Goal: Information Seeking & Learning: Check status

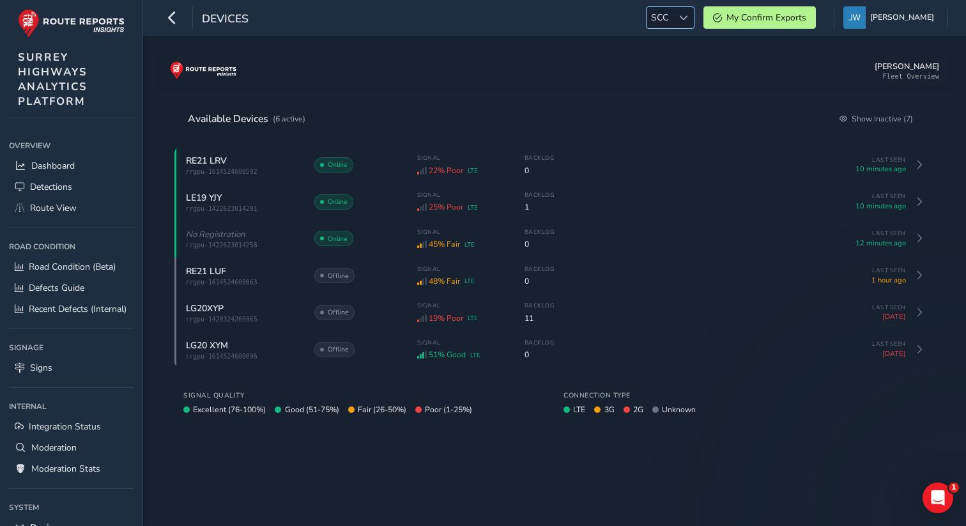
click at [670, 22] on span "SCC" at bounding box center [659, 17] width 26 height 21
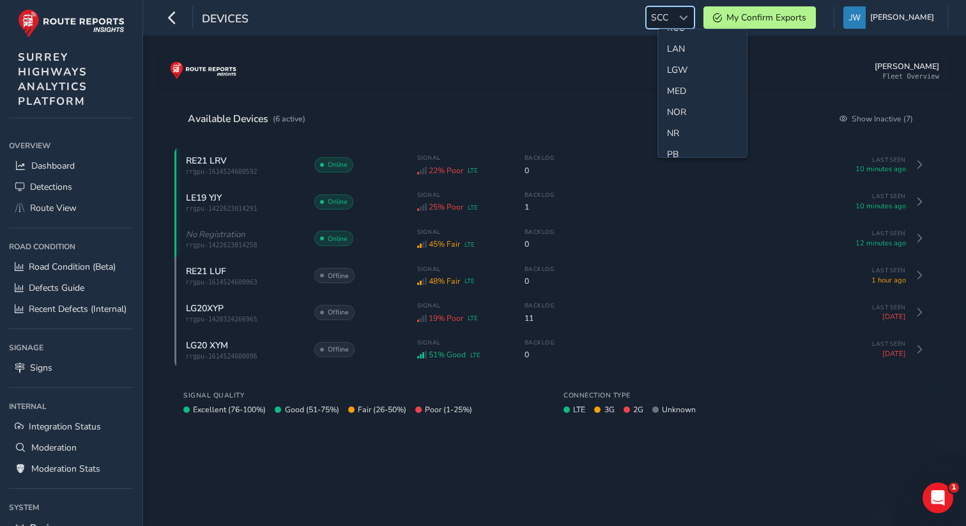
scroll to position [354, 0]
click at [681, 66] on li "LGW" at bounding box center [702, 69] width 89 height 21
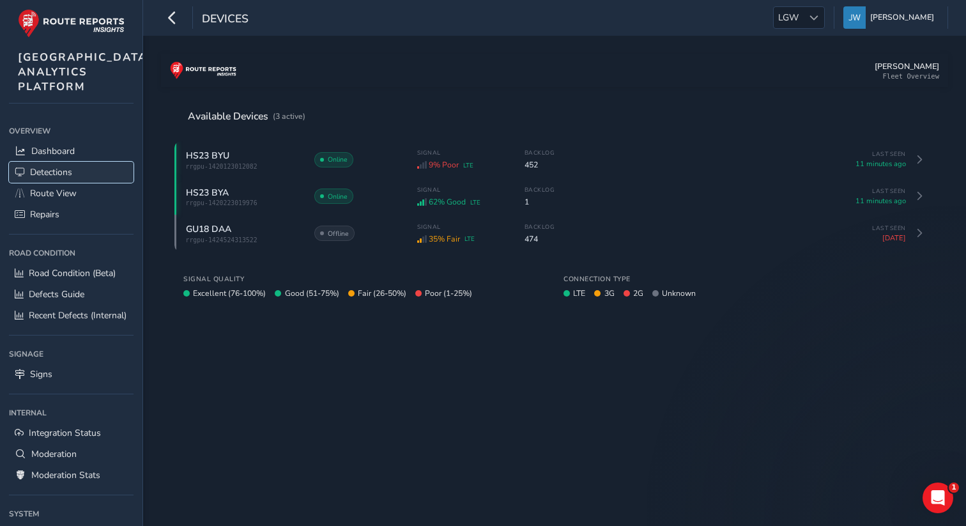
click at [74, 183] on link "Detections" at bounding box center [71, 172] width 125 height 21
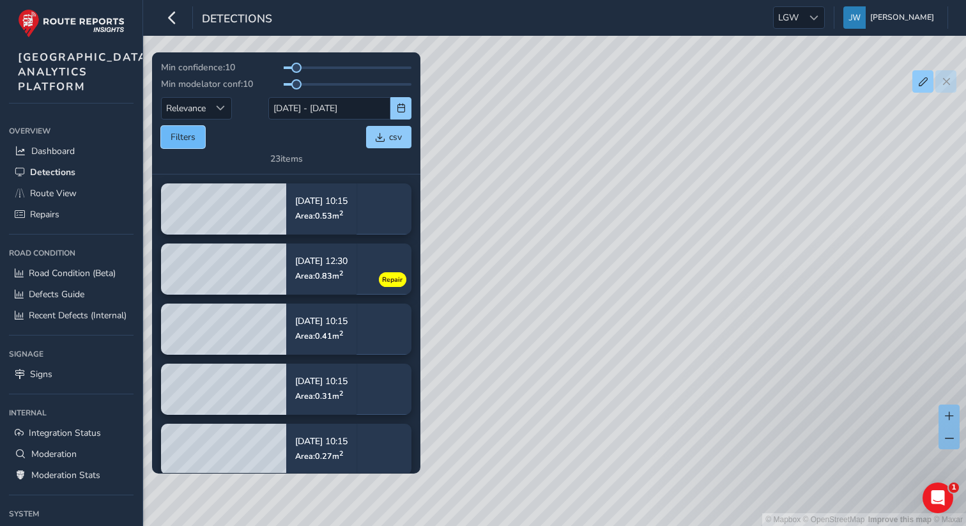
click at [191, 139] on button "Filters" at bounding box center [183, 137] width 44 height 22
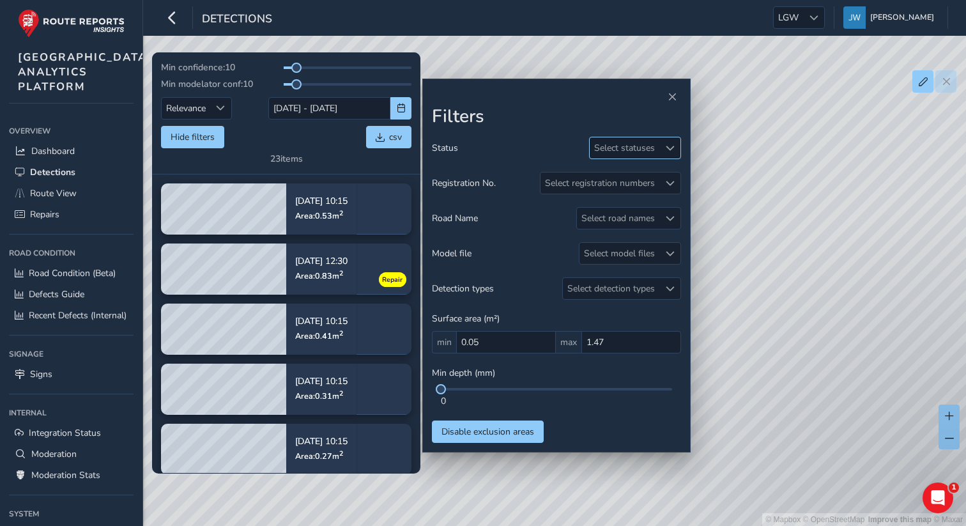
click at [619, 146] on div "Select statuses" at bounding box center [625, 147] width 70 height 21
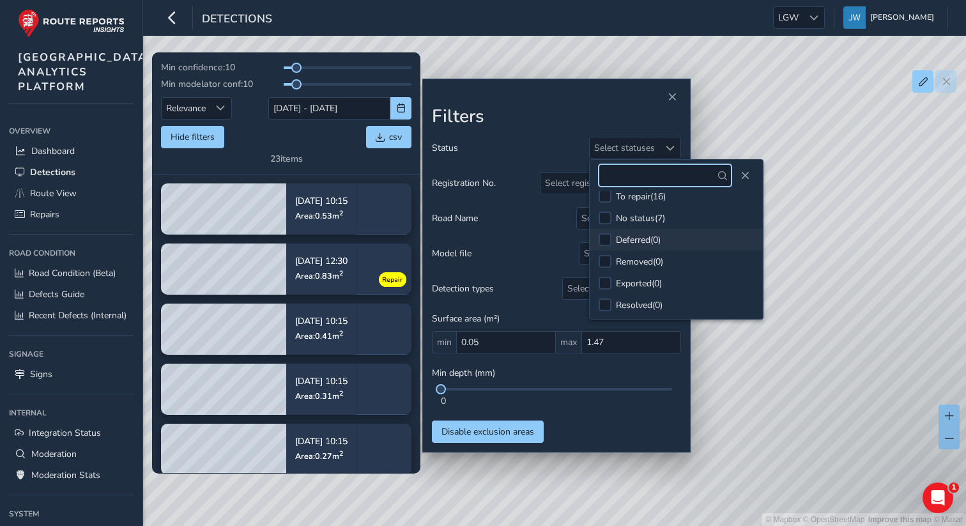
scroll to position [11, 0]
click at [611, 196] on li "To repair ( 16 )" at bounding box center [676, 195] width 173 height 22
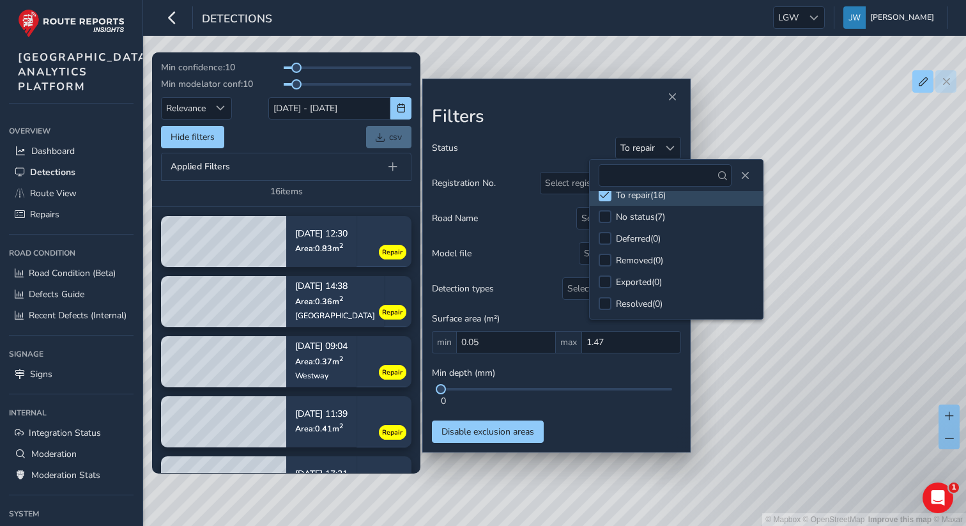
click at [538, 123] on h2 "Filters" at bounding box center [556, 117] width 249 height 22
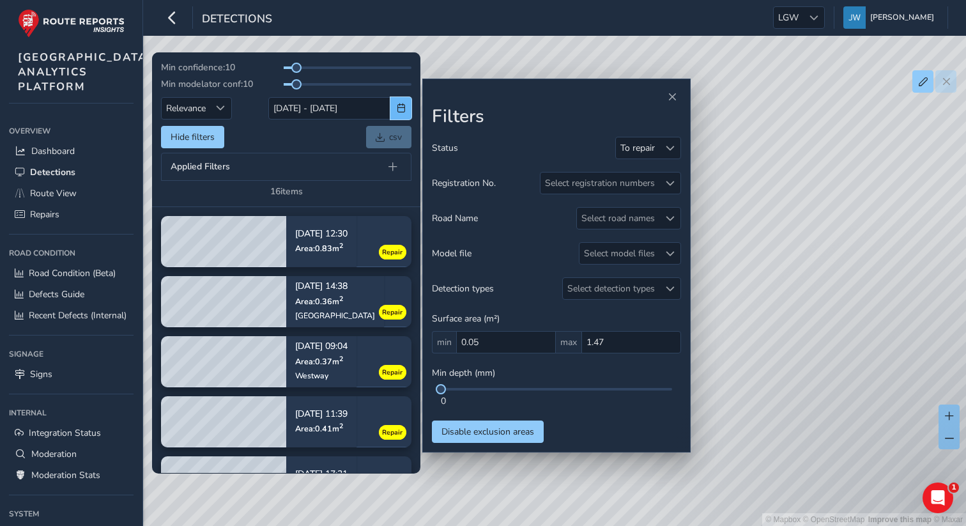
click at [399, 107] on span "button" at bounding box center [401, 107] width 9 height 9
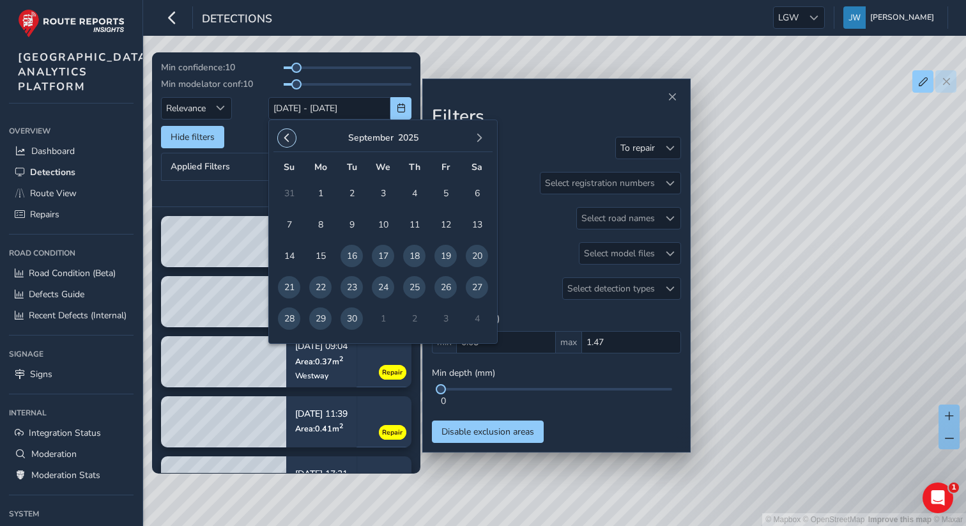
click at [282, 139] on span "button" at bounding box center [286, 137] width 9 height 9
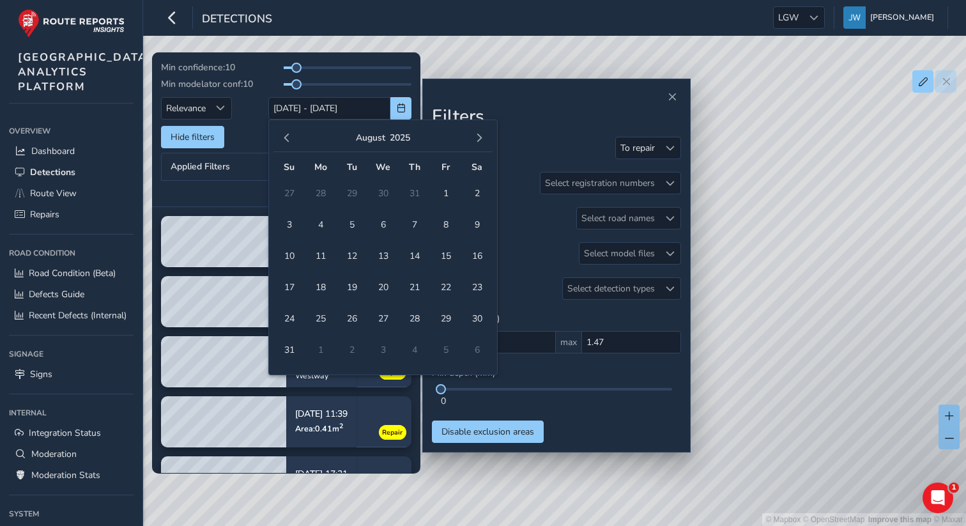
click at [282, 139] on span "button" at bounding box center [286, 137] width 9 height 9
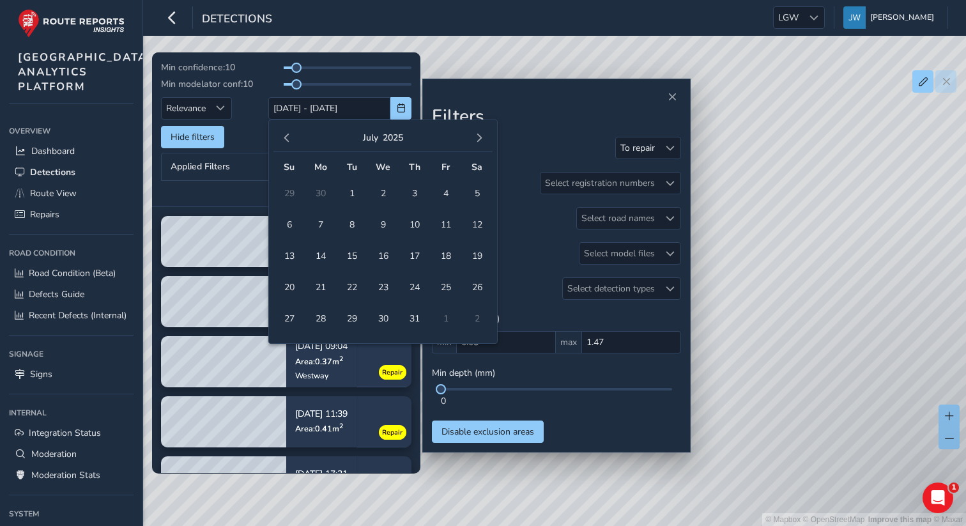
click at [282, 139] on span "button" at bounding box center [286, 137] width 9 height 9
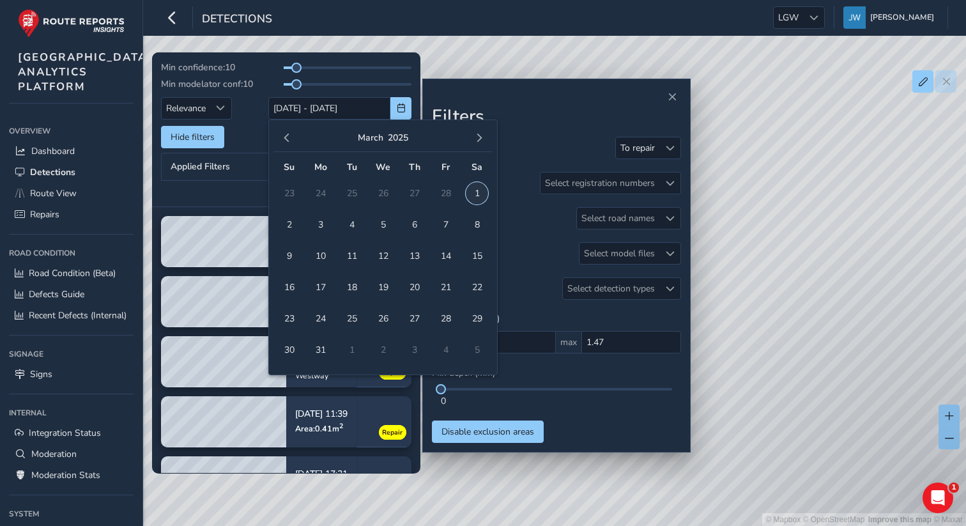
click at [473, 195] on span "1" at bounding box center [477, 193] width 22 height 22
type input "01/03/2025"
click at [483, 144] on button "button" at bounding box center [479, 138] width 18 height 18
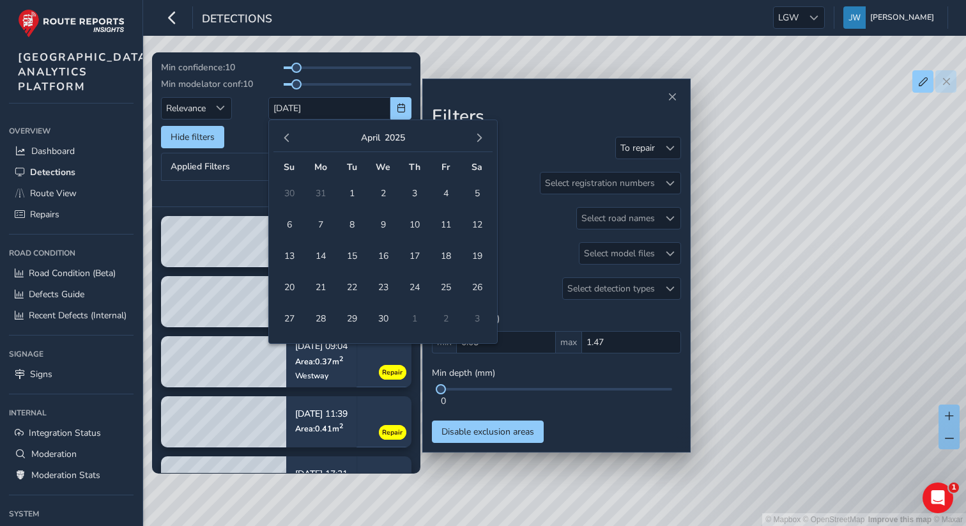
click at [483, 144] on button "button" at bounding box center [479, 138] width 18 height 18
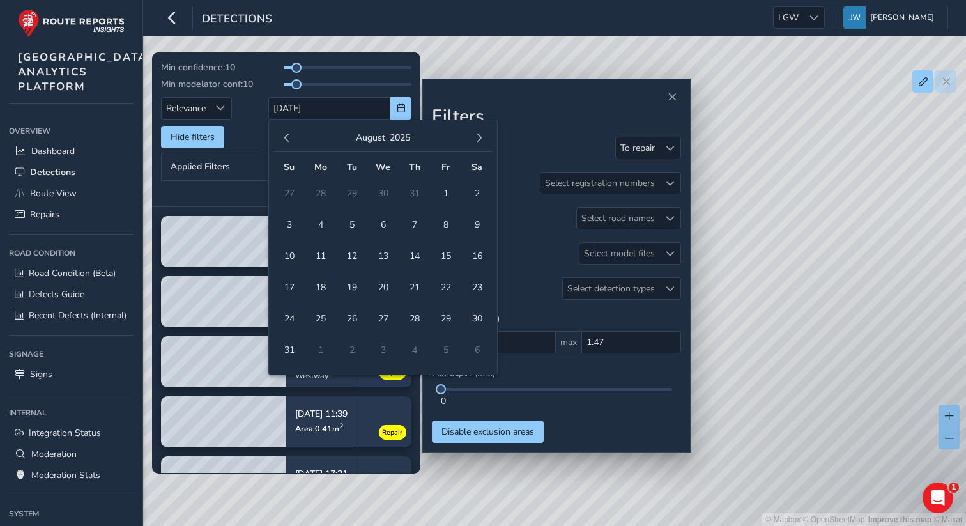
click at [483, 144] on button "button" at bounding box center [479, 138] width 18 height 18
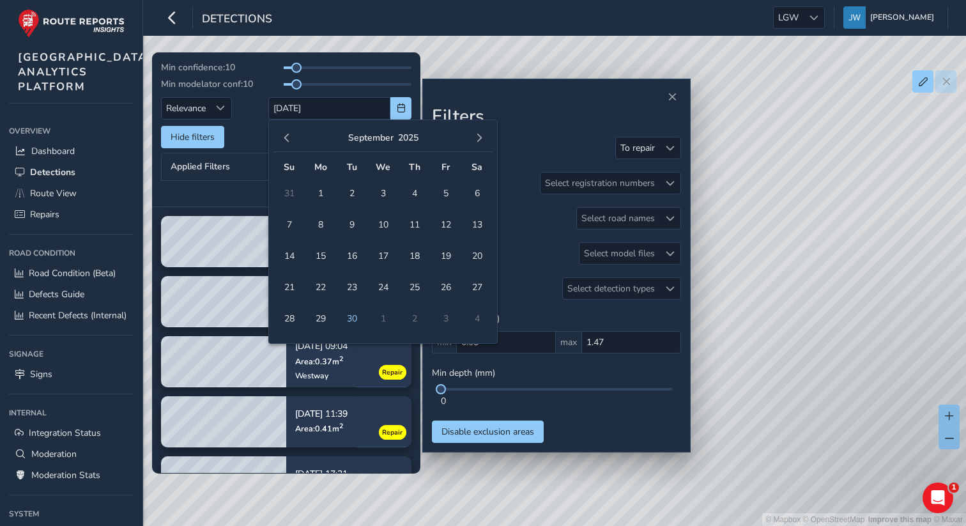
click at [483, 144] on button "button" at bounding box center [479, 138] width 18 height 18
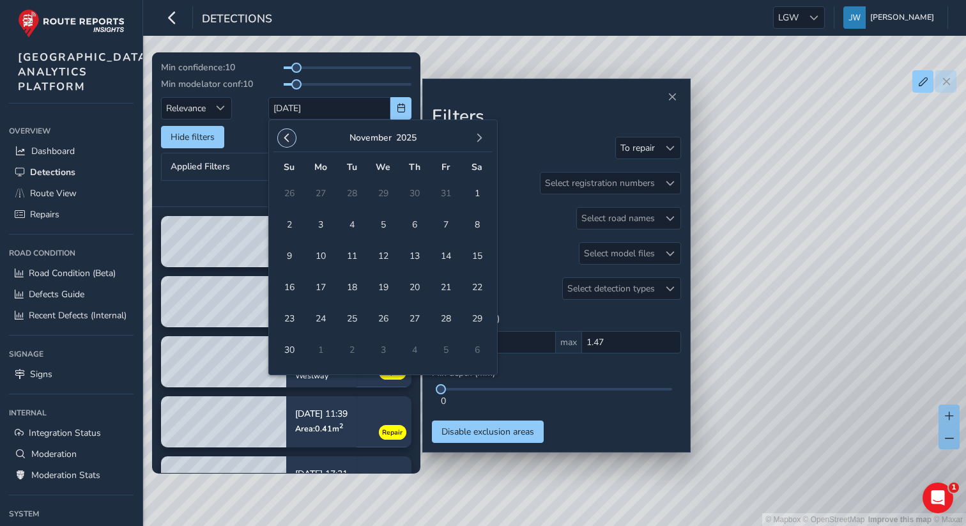
click at [288, 141] on span "button" at bounding box center [286, 137] width 9 height 9
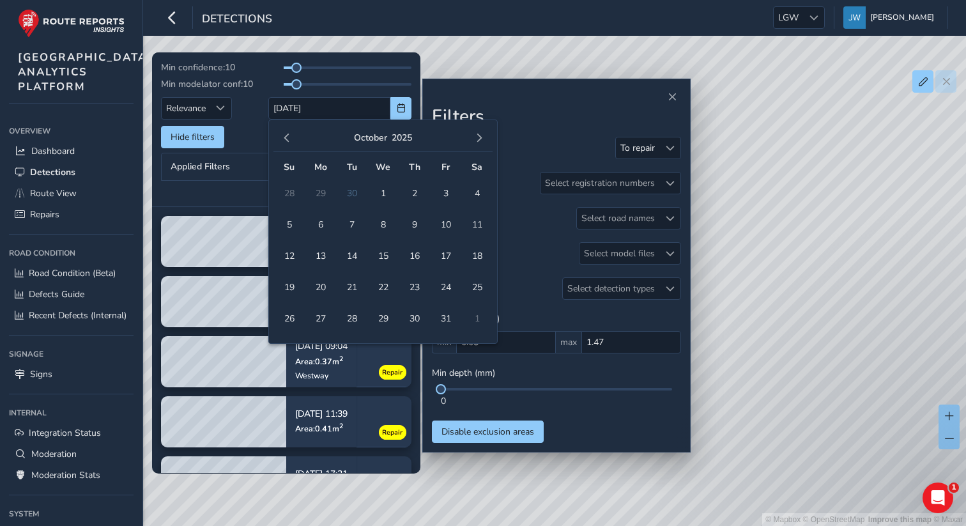
click at [288, 141] on span "button" at bounding box center [286, 137] width 9 height 9
click at [354, 318] on span "30" at bounding box center [351, 318] width 22 height 22
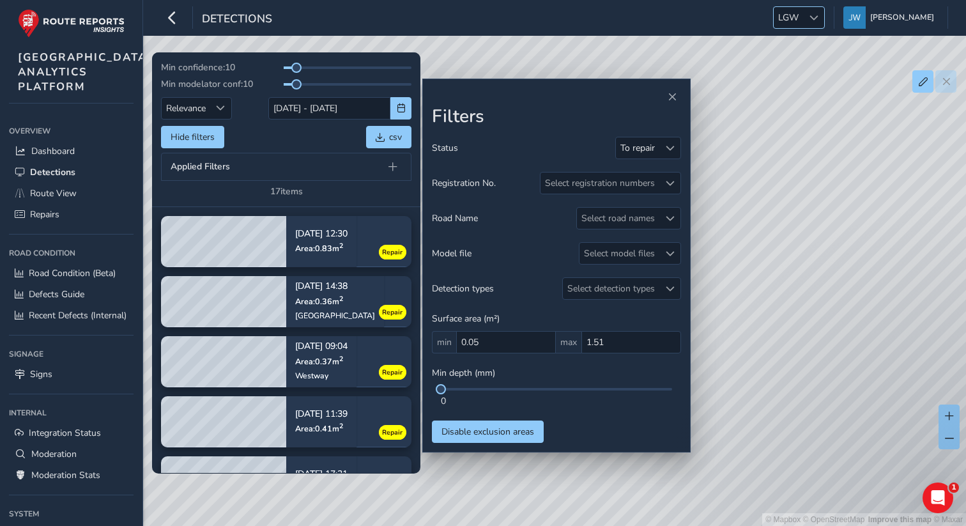
click at [803, 22] on span "LGW" at bounding box center [787, 17] width 29 height 21
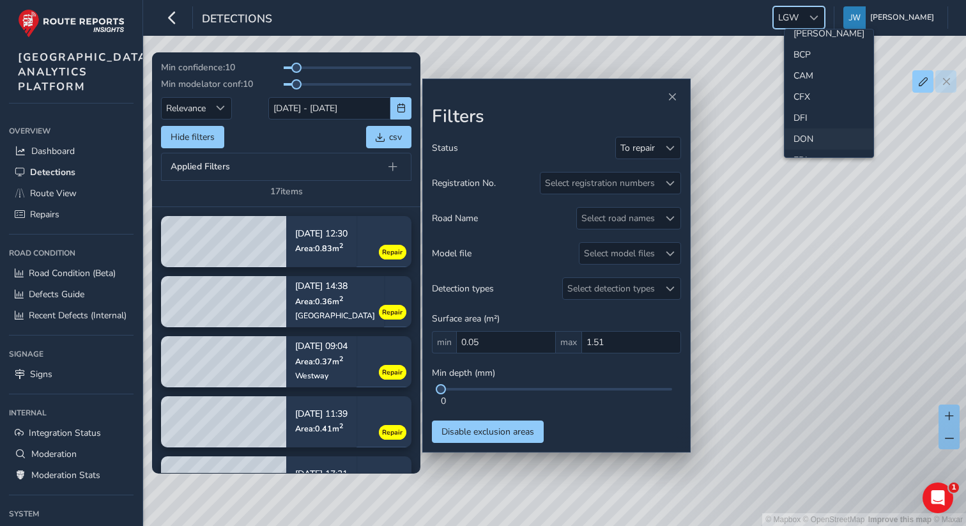
scroll to position [41, 0]
click at [803, 87] on li "CAM" at bounding box center [828, 87] width 89 height 21
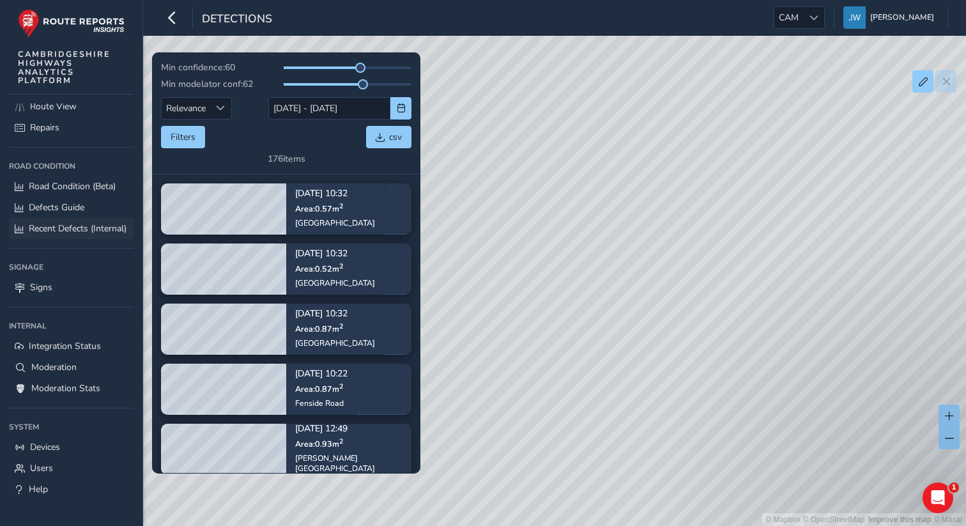
scroll to position [86, 0]
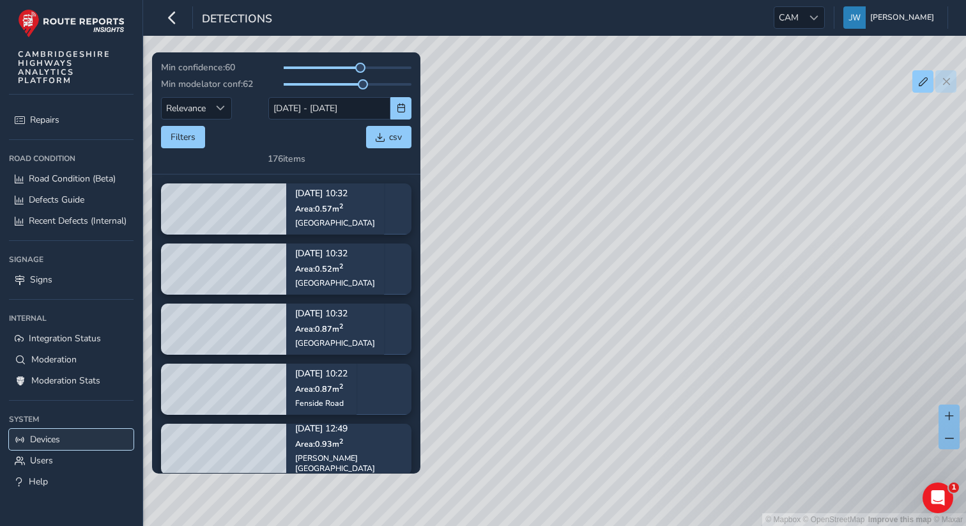
click at [62, 440] on link "Devices" at bounding box center [71, 439] width 125 height 21
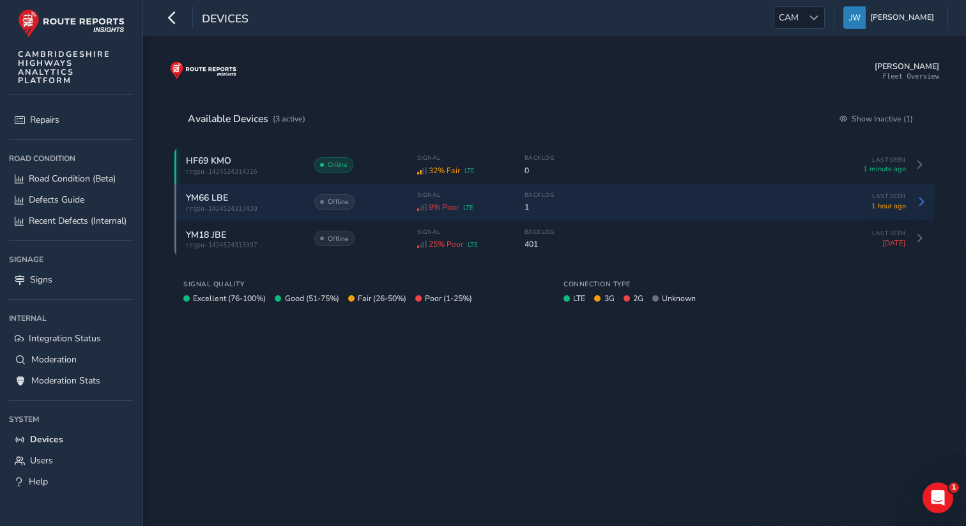
click at [217, 201] on span "YM66 LBE" at bounding box center [207, 198] width 42 height 12
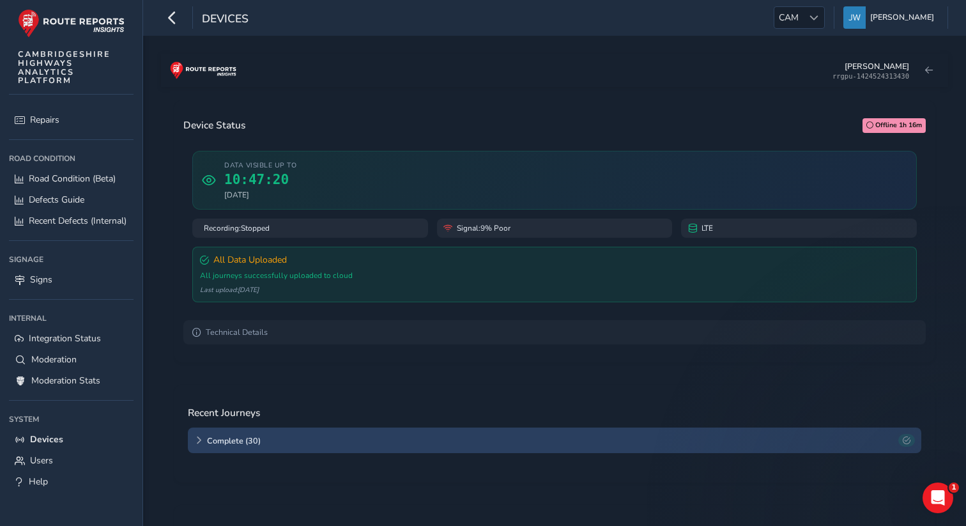
click at [377, 236] on div "Recording: Stopped" at bounding box center [310, 227] width 236 height 19
click at [373, 178] on div "Data visible up to 10:47:20 [DATE]" at bounding box center [554, 180] width 724 height 59
click at [406, 285] on div "All Data Uploaded All journeys successfully uploaded to cloud Last upload: [DAT…" at bounding box center [554, 275] width 724 height 56
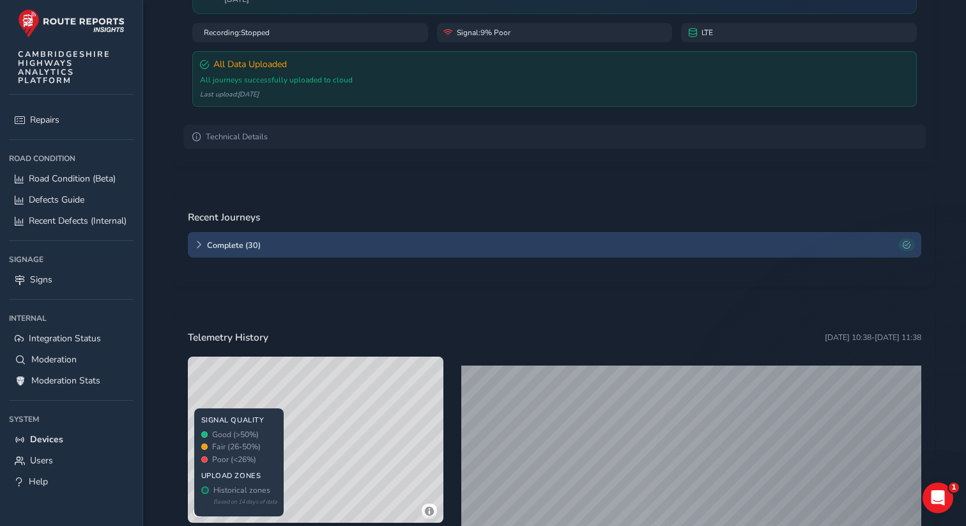
scroll to position [358, 0]
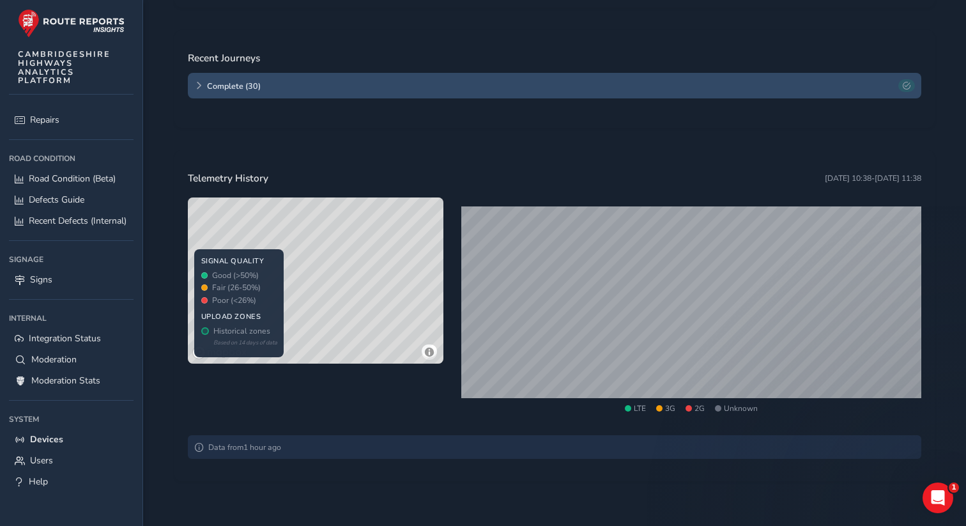
click at [227, 83] on span "Complete ( 30 )" at bounding box center [550, 85] width 687 height 11
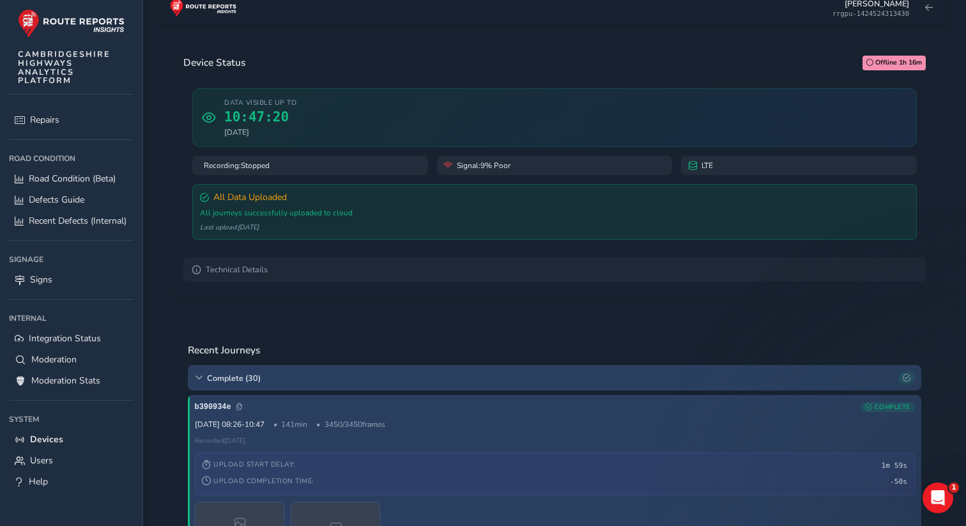
scroll to position [0, 0]
